Goal: Find specific page/section: Find specific page/section

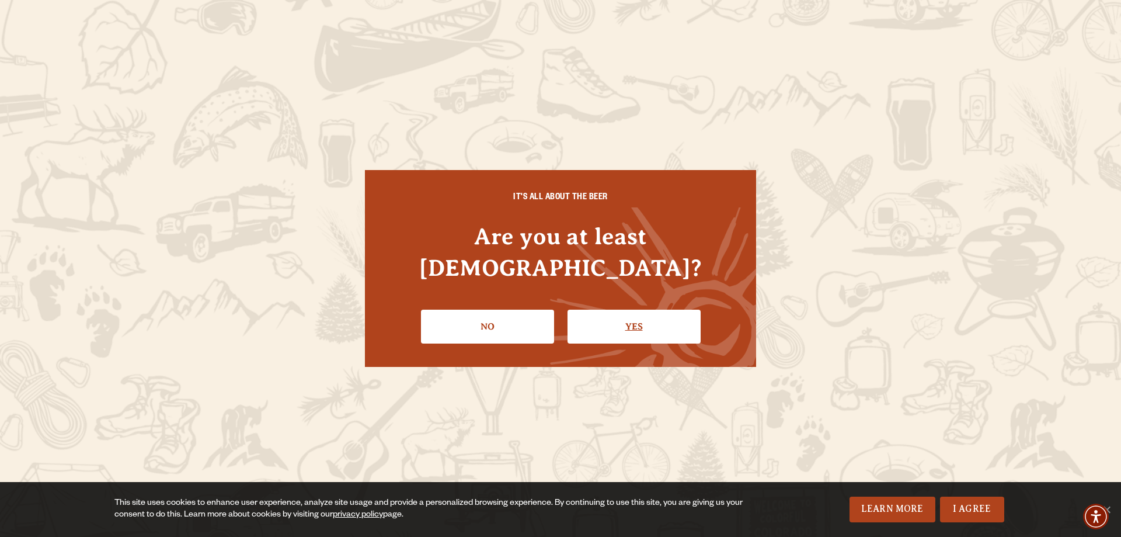
click at [629, 312] on link "Yes" at bounding box center [633, 326] width 133 height 34
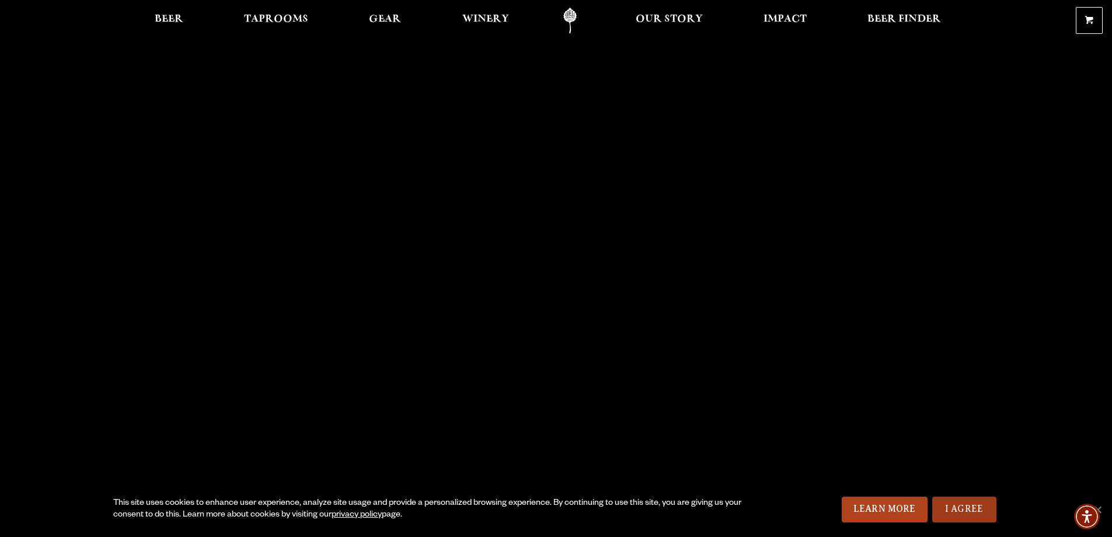
click at [962, 507] on link "I Agree" at bounding box center [964, 509] width 64 height 26
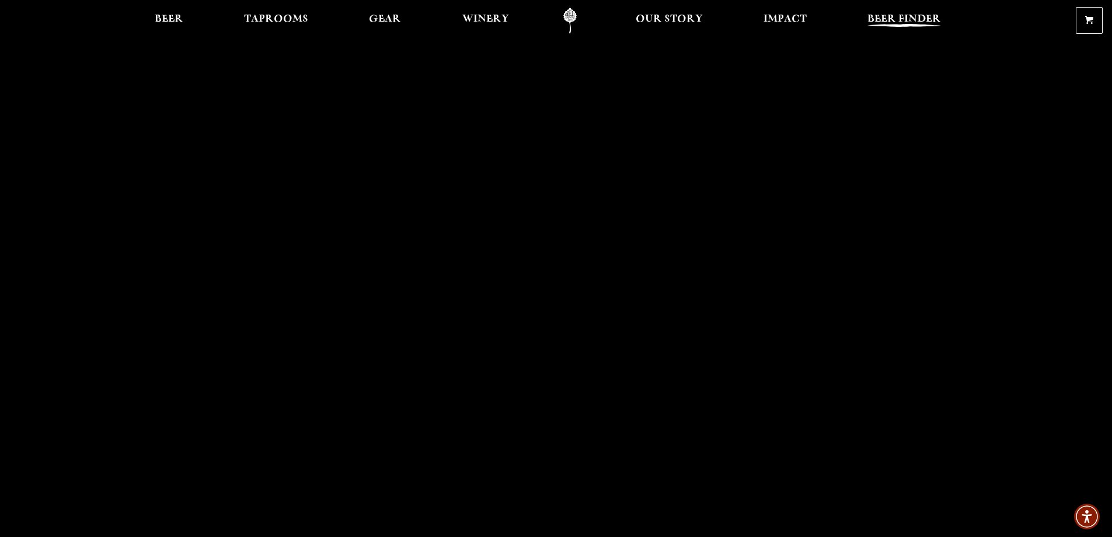
click at [941, 17] on span "Beer Finder" at bounding box center [905, 19] width 74 height 9
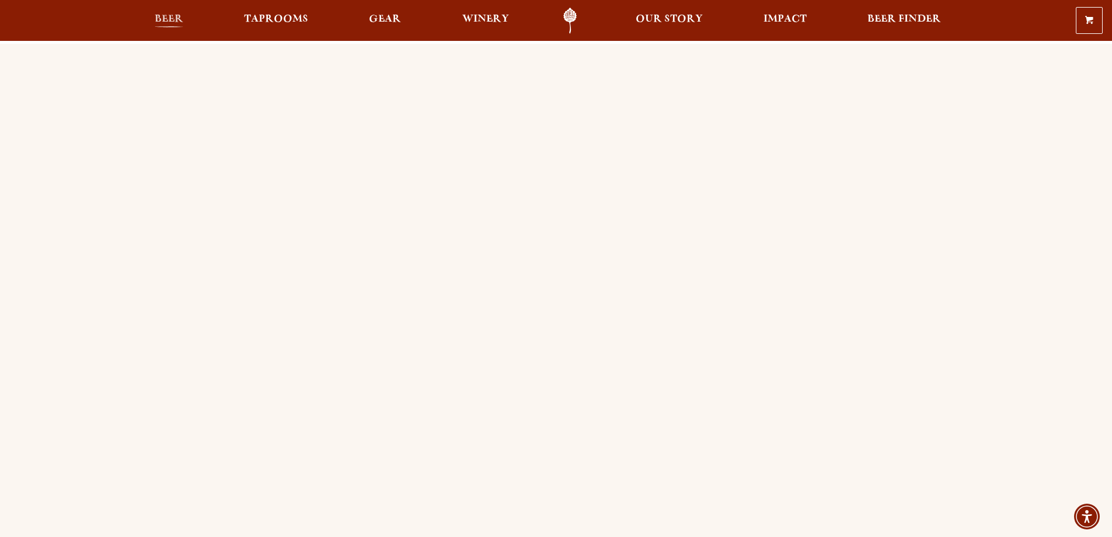
click at [155, 24] on span "Beer" at bounding box center [169, 19] width 29 height 9
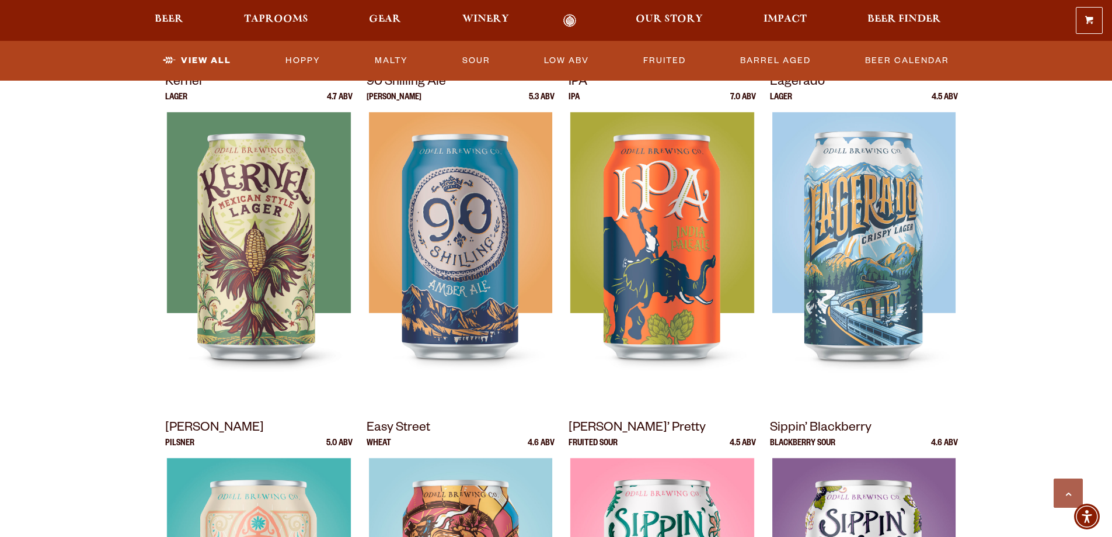
scroll to position [525, 0]
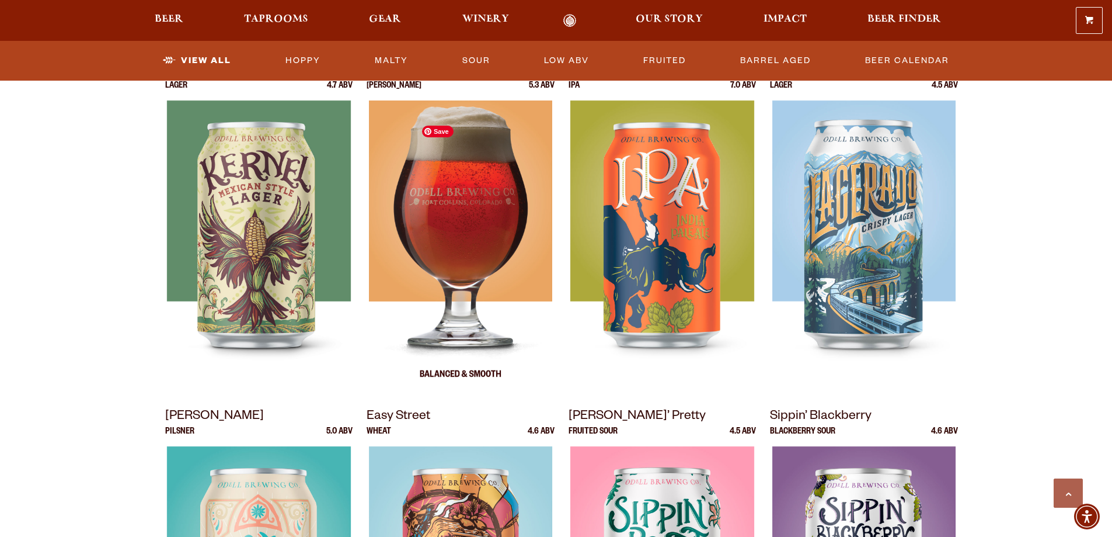
click at [430, 272] on img at bounding box center [460, 246] width 183 height 292
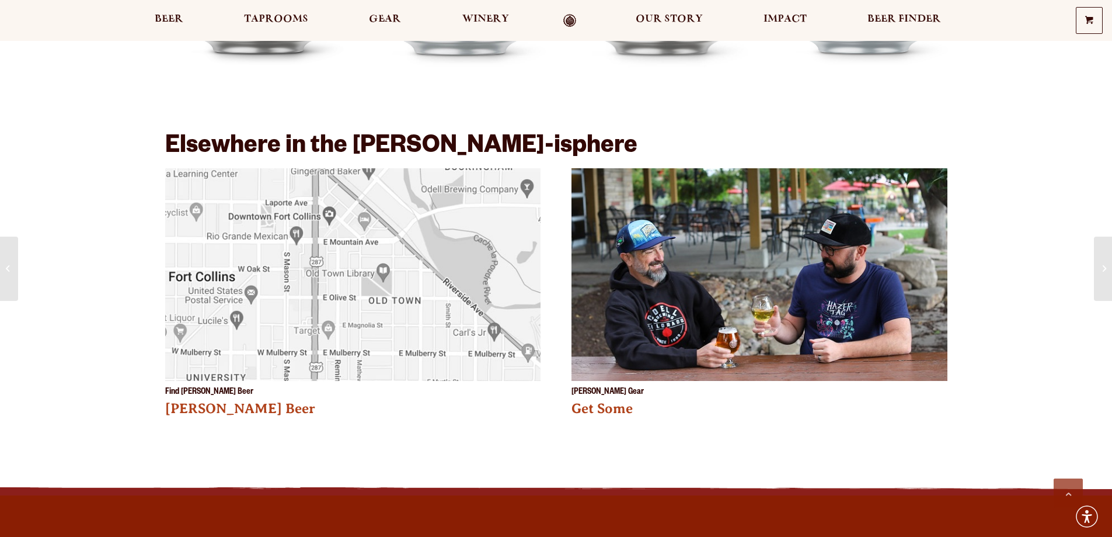
scroll to position [2102, 0]
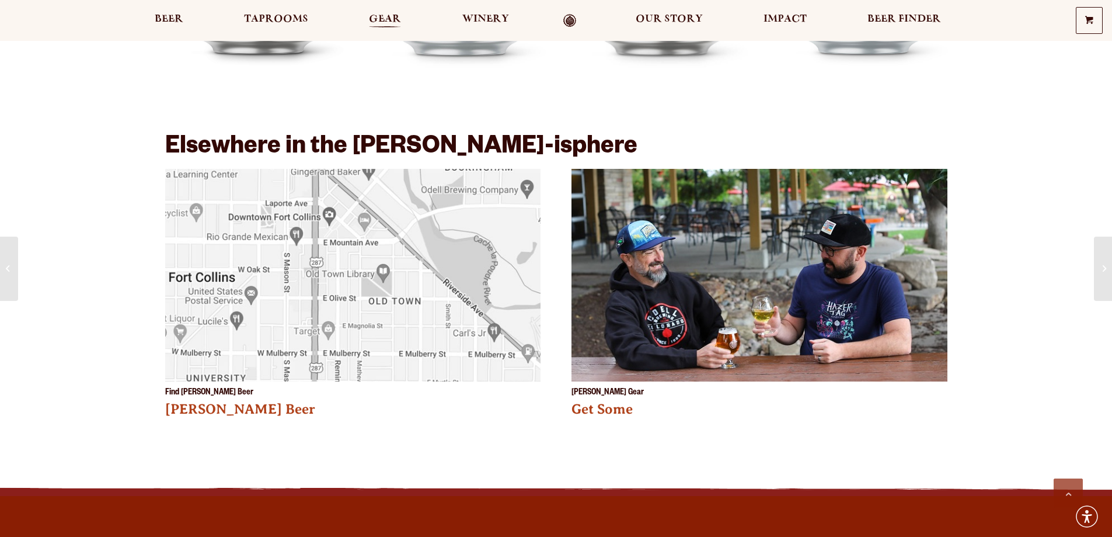
click at [369, 20] on span "Gear" at bounding box center [385, 19] width 32 height 9
